Goal: Transaction & Acquisition: Purchase product/service

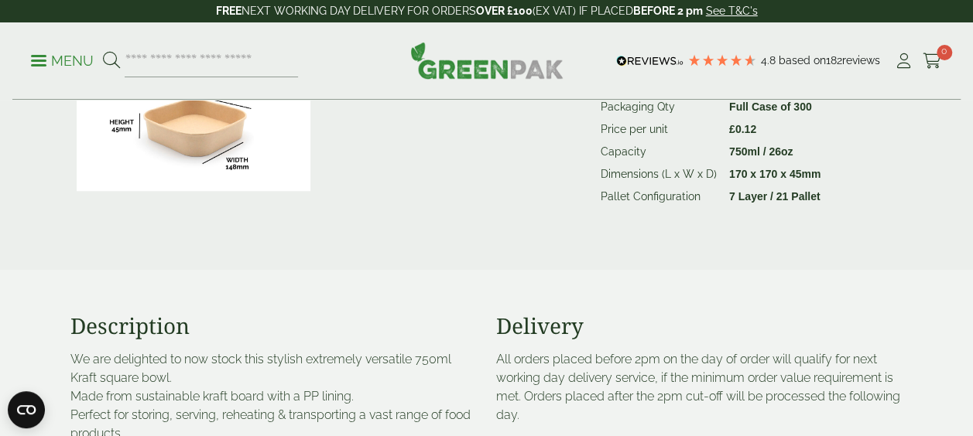
scroll to position [619, 0]
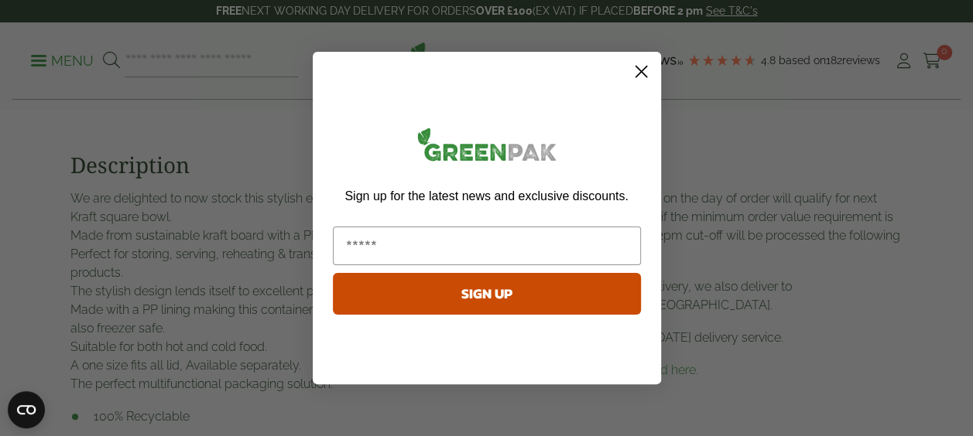
click at [641, 74] on circle "Close dialog" at bounding box center [641, 72] width 26 height 26
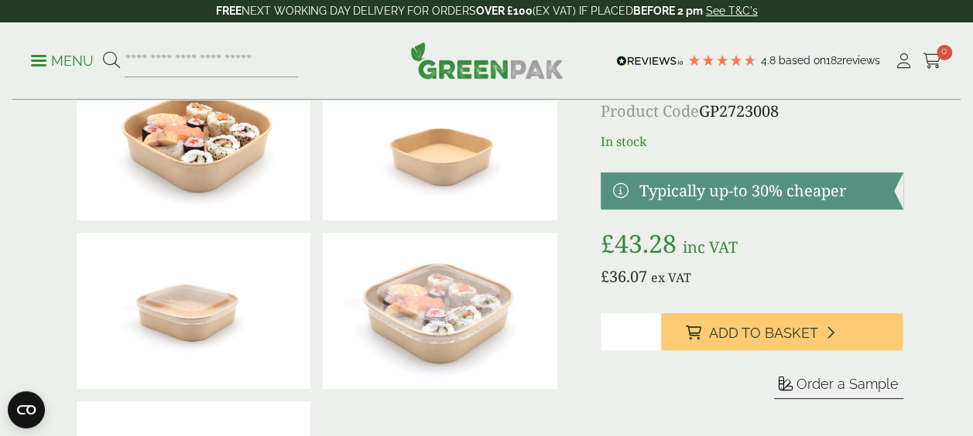
scroll to position [77, 0]
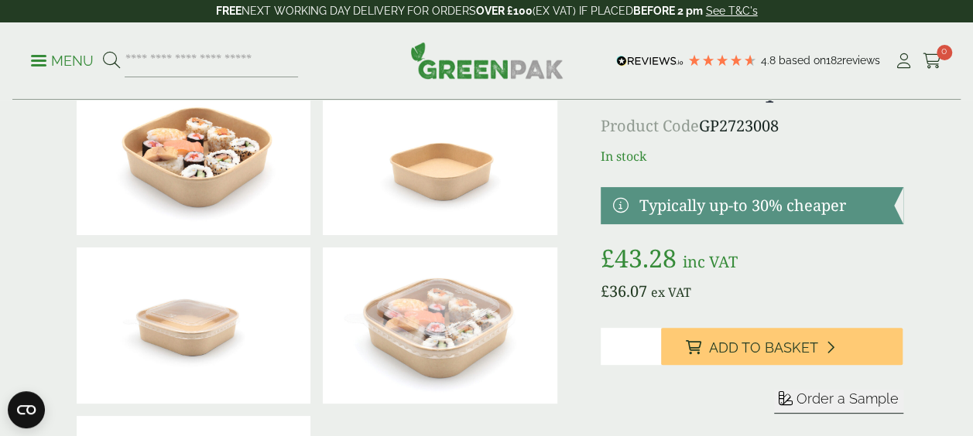
click at [757, 350] on span "Add to Basket" at bounding box center [763, 348] width 109 height 17
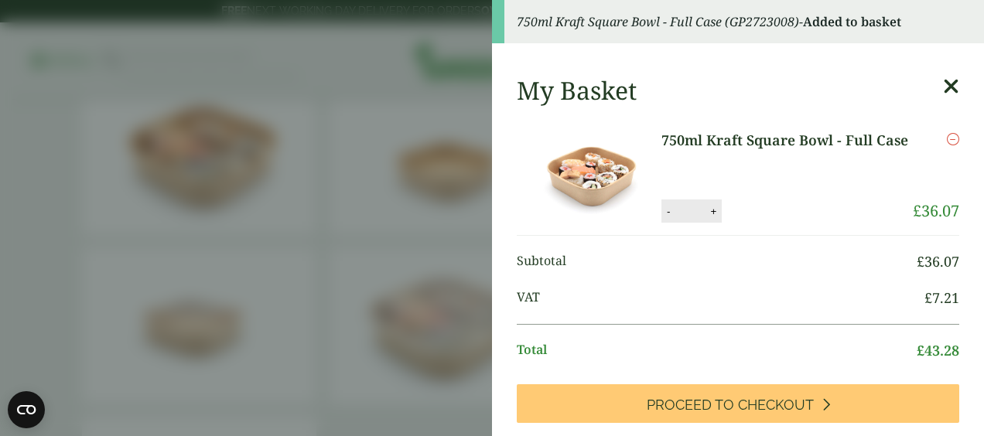
click at [943, 93] on icon at bounding box center [951, 87] width 16 height 22
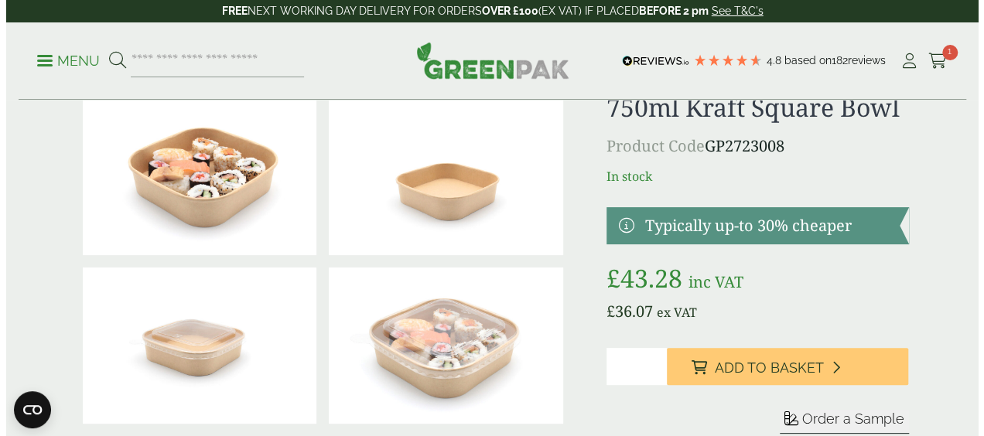
scroll to position [0, 0]
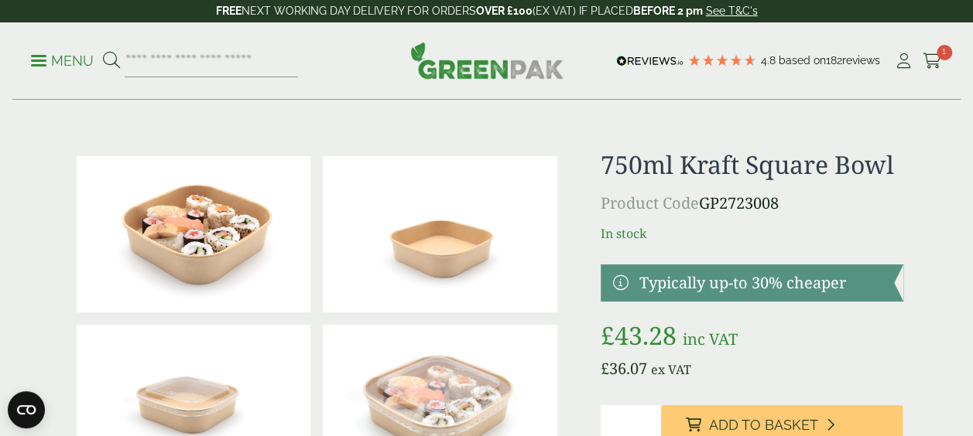
click at [40, 73] on ul "Menu" at bounding box center [164, 61] width 267 height 33
click at [40, 63] on link "Menu" at bounding box center [62, 59] width 63 height 15
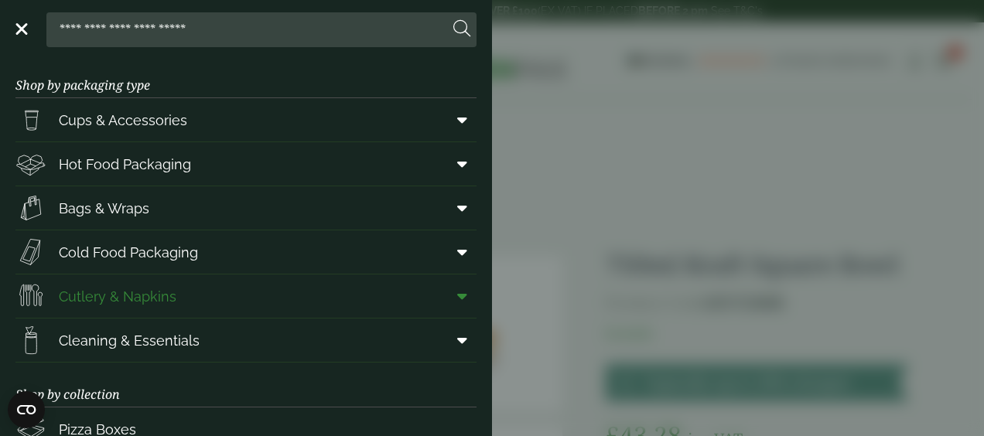
click at [214, 286] on link "Cutlery & Napkins" at bounding box center [245, 296] width 461 height 43
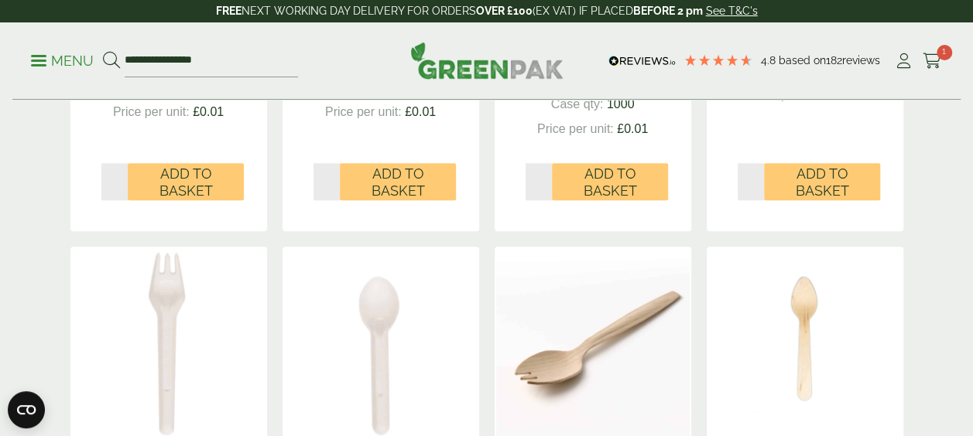
scroll to position [464, 0]
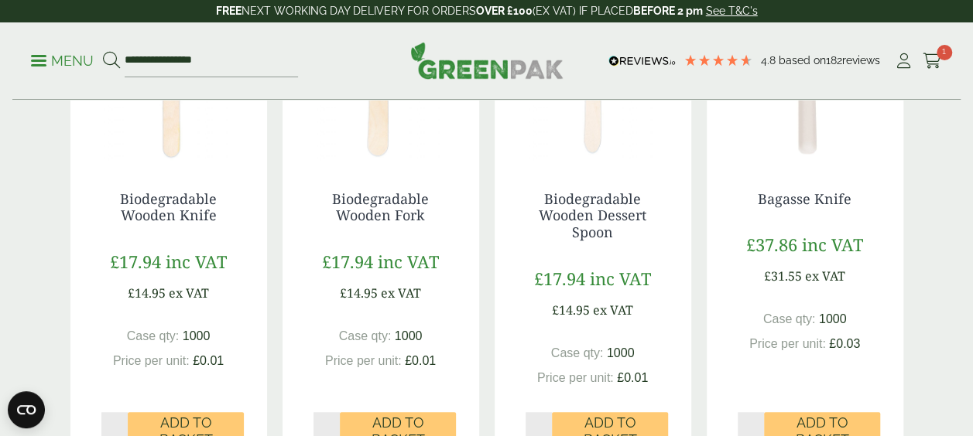
click at [362, 200] on link "Biodegradable Wooden Fork" at bounding box center [380, 208] width 97 height 36
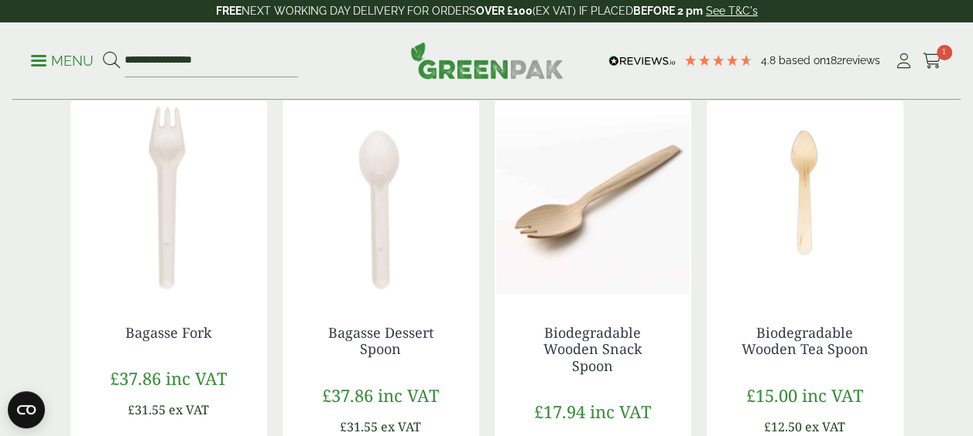
scroll to position [929, 0]
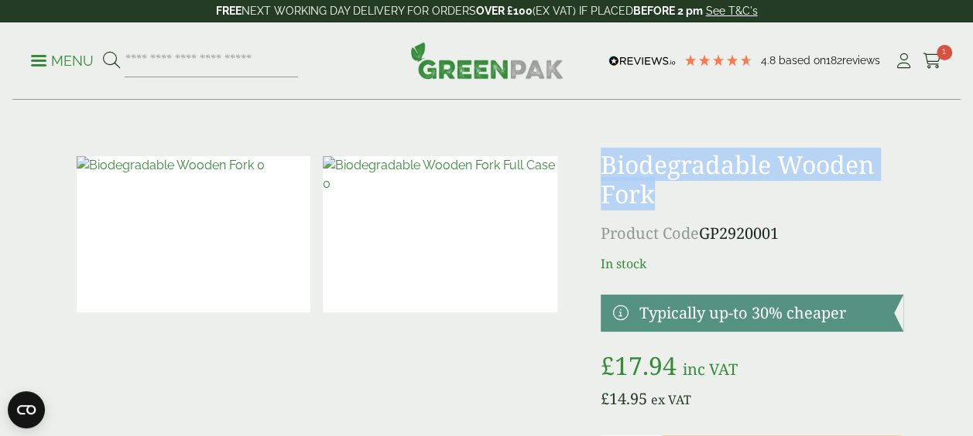
drag, startPoint x: 659, startPoint y: 192, endPoint x: 610, endPoint y: 165, distance: 56.5
click at [607, 161] on h1 "Biodegradable Wooden Fork" at bounding box center [752, 180] width 303 height 60
drag, startPoint x: 610, startPoint y: 165, endPoint x: 625, endPoint y: 171, distance: 16.0
copy h1 "Biodegradable Wooden Fork"
